Goal: Information Seeking & Learning: Learn about a topic

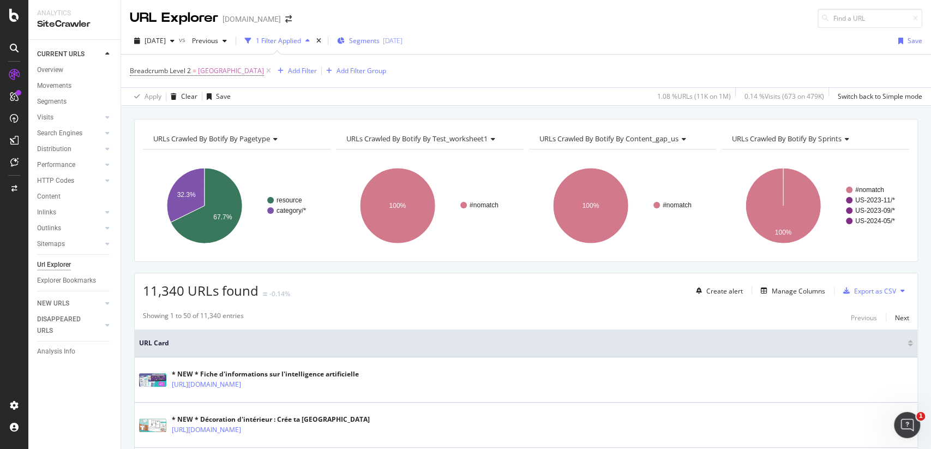
click at [380, 40] on span "Segments" at bounding box center [364, 40] width 31 height 9
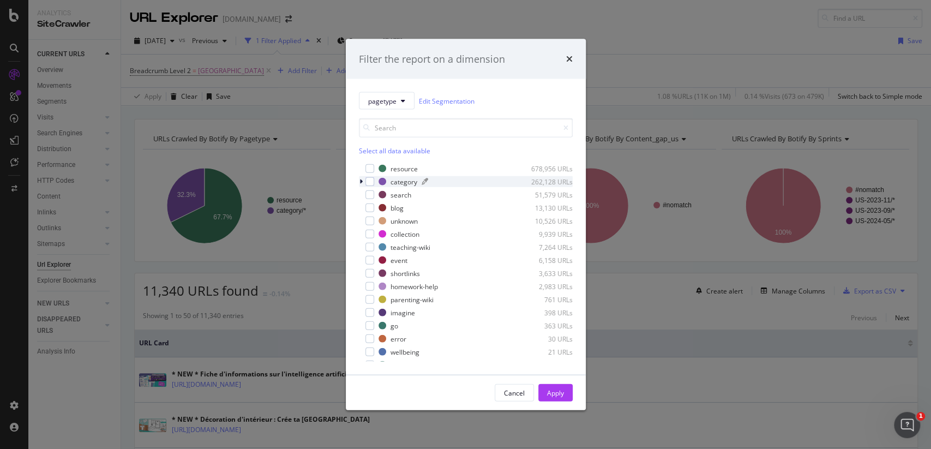
click at [411, 179] on div "category" at bounding box center [403, 181] width 27 height 9
click at [374, 179] on div "category 262,128 URLs" at bounding box center [466, 181] width 214 height 11
click at [370, 179] on div "modal" at bounding box center [369, 181] width 9 height 9
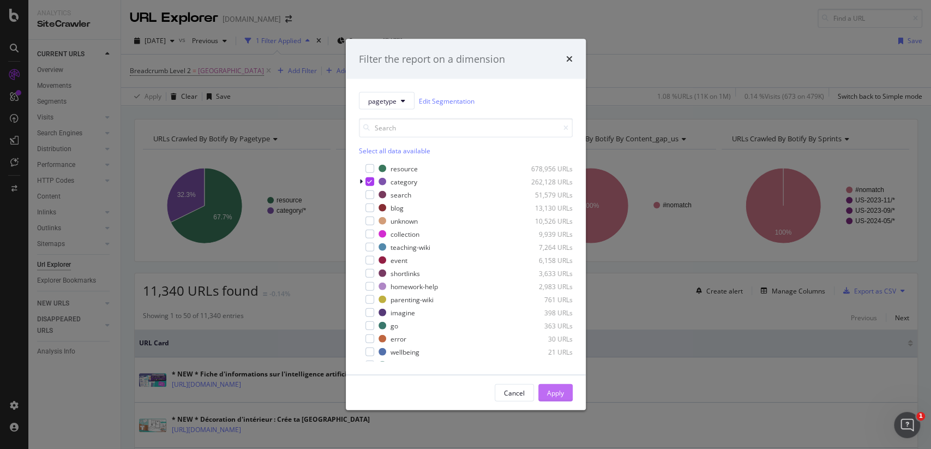
click at [556, 386] on div "Apply" at bounding box center [555, 392] width 17 height 16
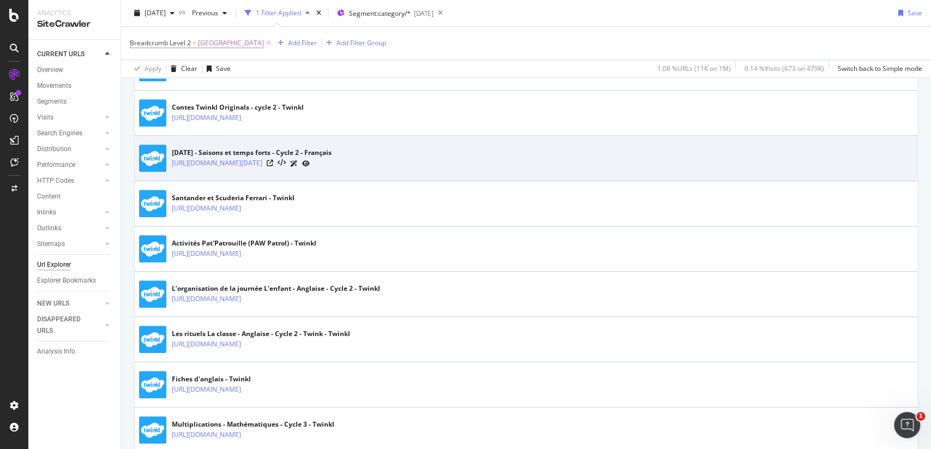
scroll to position [326, 0]
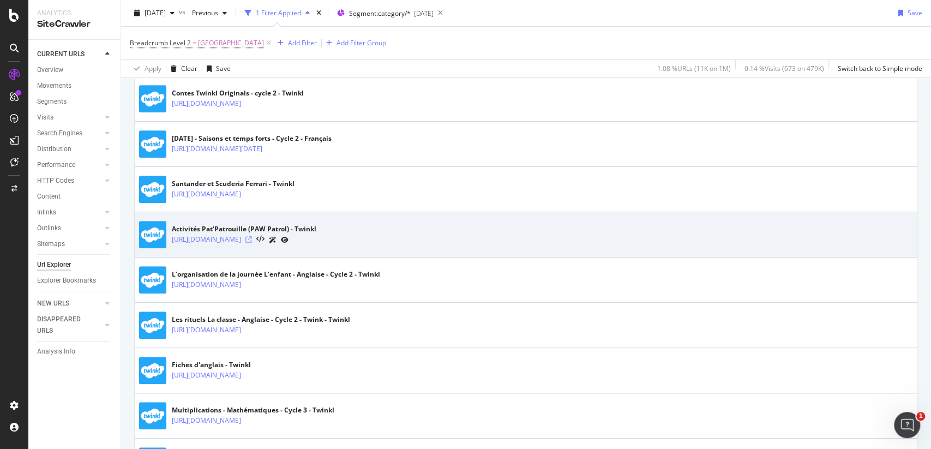
click at [252, 243] on icon at bounding box center [248, 239] width 7 height 7
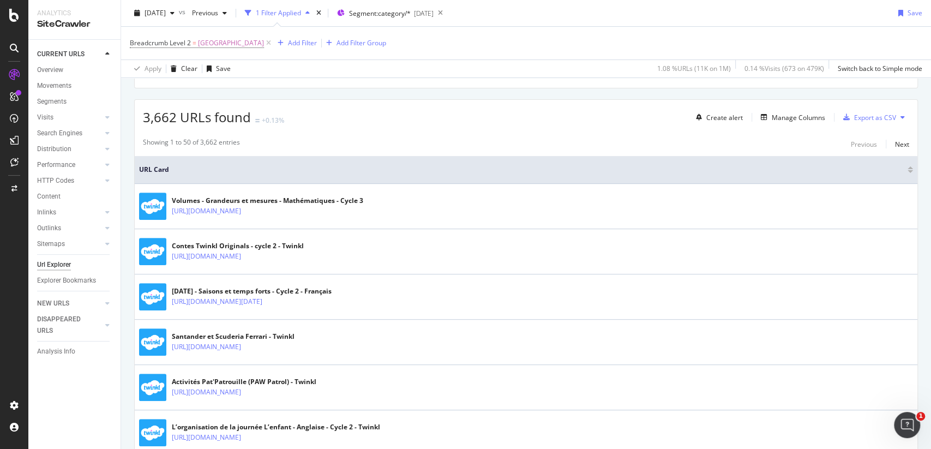
scroll to position [0, 0]
